Goal: Information Seeking & Learning: Learn about a topic

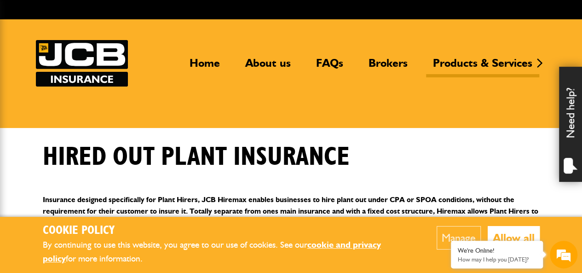
scroll to position [23, 0]
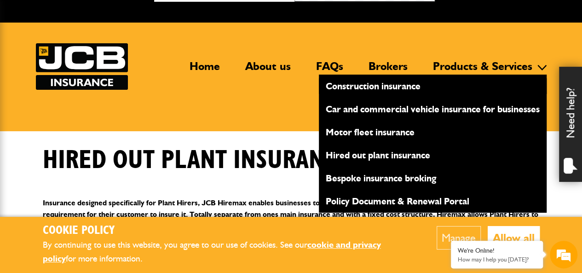
click at [417, 83] on link "Construction insurance" at bounding box center [433, 86] width 228 height 16
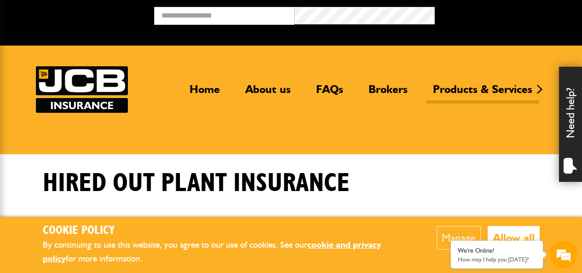
scroll to position [23, 0]
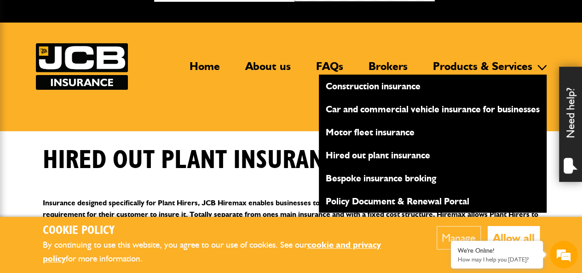
click at [467, 67] on link "Products & Services" at bounding box center [482, 69] width 113 height 21
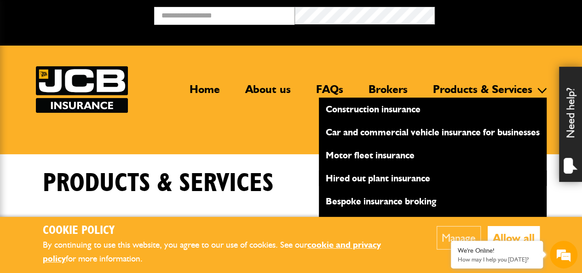
click at [418, 178] on link "Hired out plant insurance" at bounding box center [433, 178] width 228 height 16
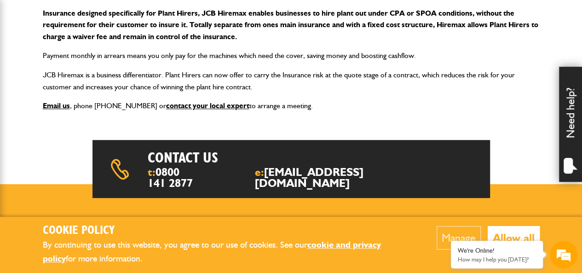
scroll to position [210, 0]
